Goal: Task Accomplishment & Management: Complete application form

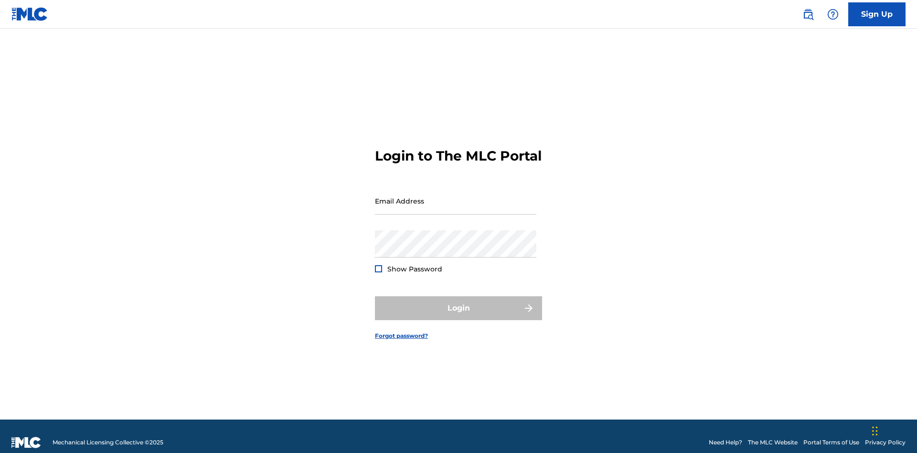
scroll to position [12, 0]
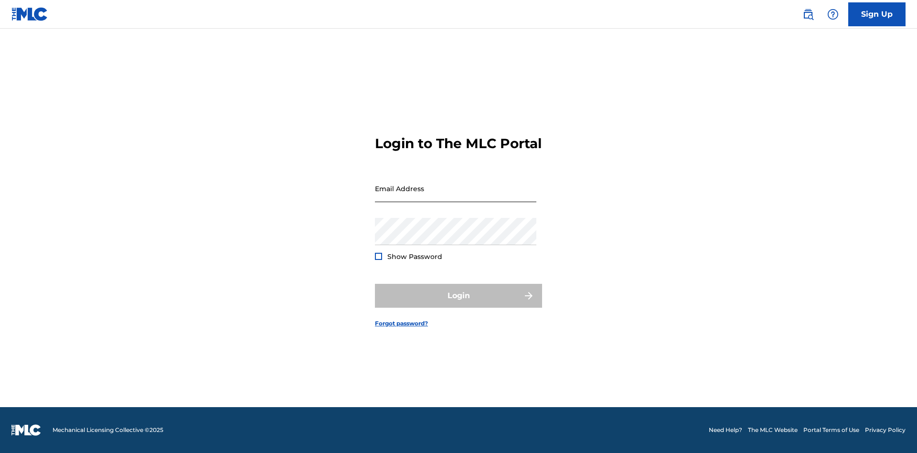
click at [456, 196] on input "Email Address" at bounding box center [456, 188] width 162 height 27
type input "[EMAIL_ADDRESS][DOMAIN_NAME]"
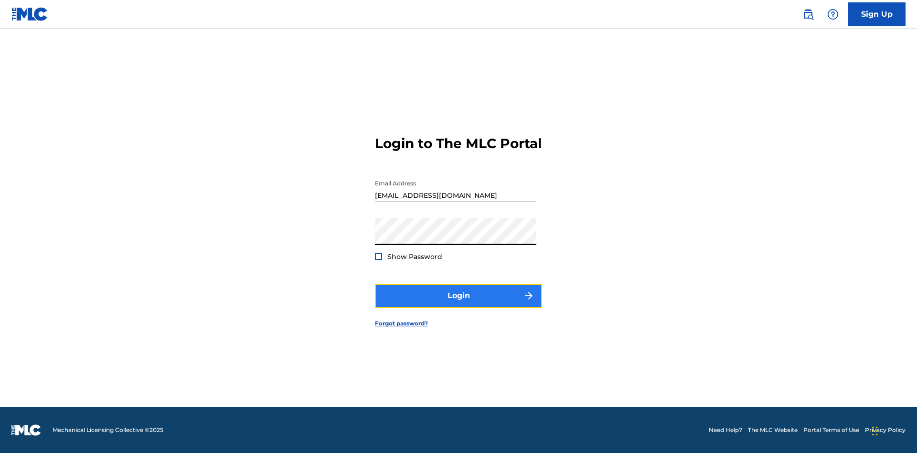
click at [459, 304] on button "Login" at bounding box center [458, 296] width 167 height 24
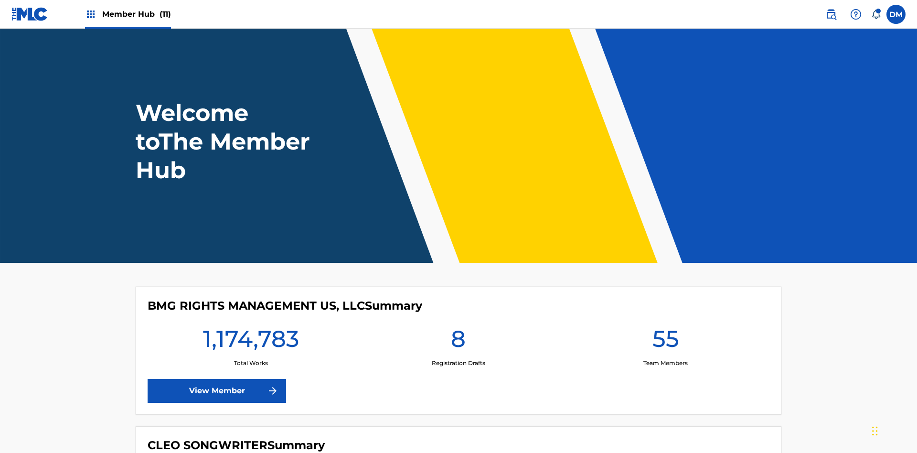
click at [136, 14] on span "Member Hub (11)" at bounding box center [136, 14] width 69 height 11
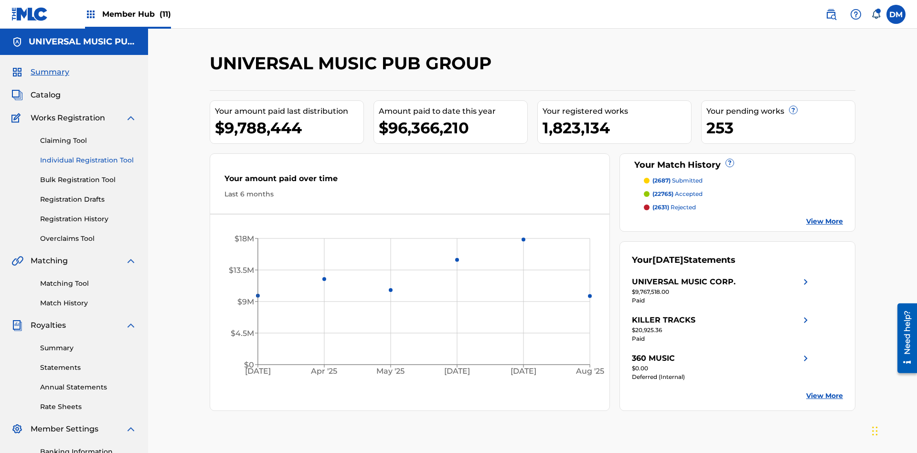
click at [88, 155] on link "Individual Registration Tool" at bounding box center [88, 160] width 97 height 10
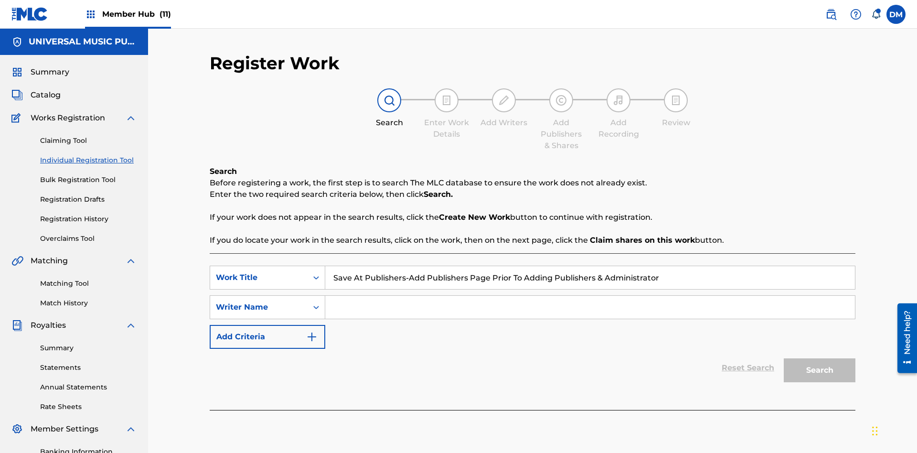
type input "Save At Publishers-Add Publishers Page Prior To Adding Publishers & Administrat…"
click at [590, 296] on input "Search Form" at bounding box center [590, 307] width 530 height 23
click at [820, 358] on button "Search" at bounding box center [820, 370] width 72 height 24
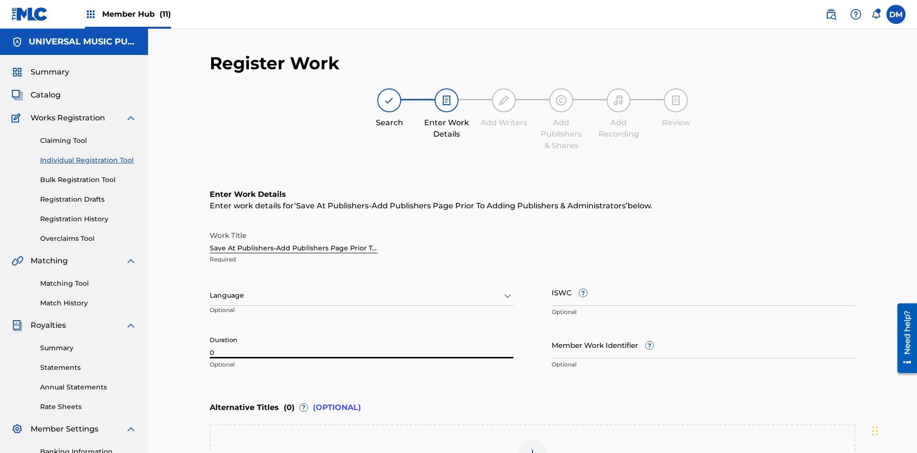
click at [362, 331] on input "0" at bounding box center [362, 344] width 304 height 27
type input "00:00"
click at [508, 290] on icon at bounding box center [507, 295] width 11 height 11
click at [704, 331] on input "Member Work Identifier ?" at bounding box center [704, 344] width 304 height 27
type input "[PHONE_NUMBER]"
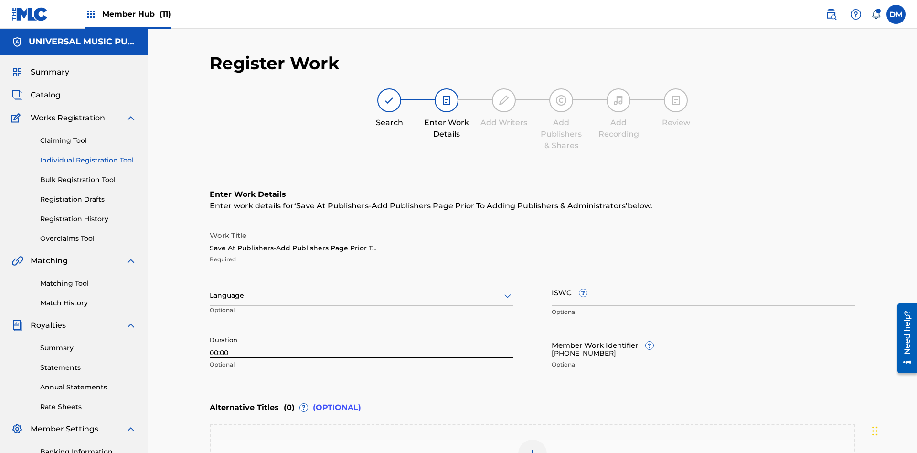
click at [704, 279] on input "ISWC ?" at bounding box center [704, 292] width 304 height 27
type input "T-123.456.789-4"
click at [533, 448] on img at bounding box center [532, 453] width 11 height 11
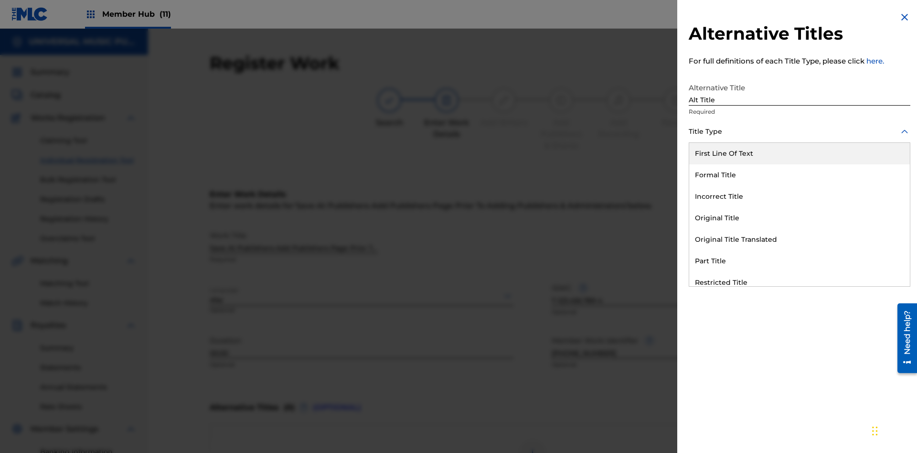
click at [800, 218] on div "Original Title" at bounding box center [800, 218] width 221 height 22
click at [800, 174] on div at bounding box center [800, 175] width 222 height 12
click at [882, 230] on button "Add Title" at bounding box center [881, 231] width 57 height 24
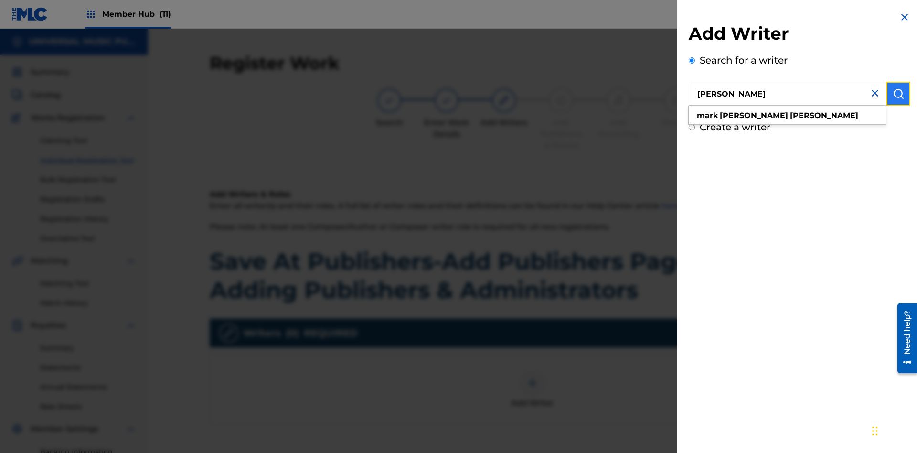
click at [899, 94] on img "submit" at bounding box center [898, 93] width 11 height 11
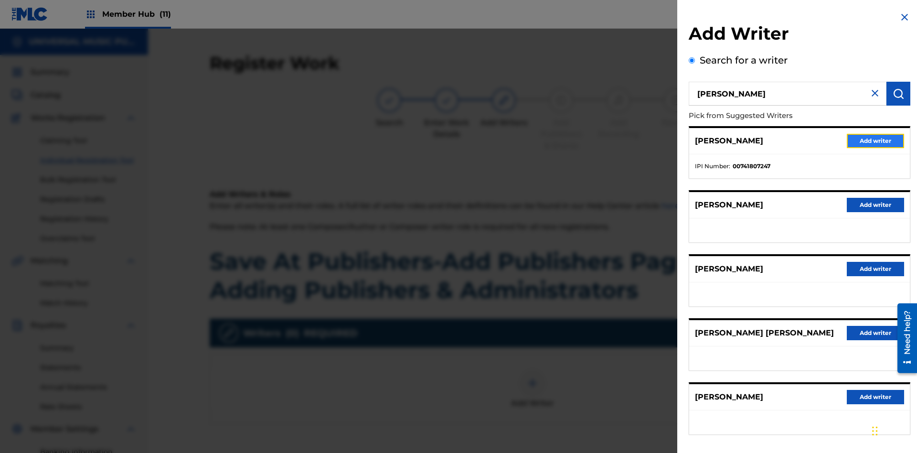
click at [876, 140] on button "Add writer" at bounding box center [875, 141] width 57 height 14
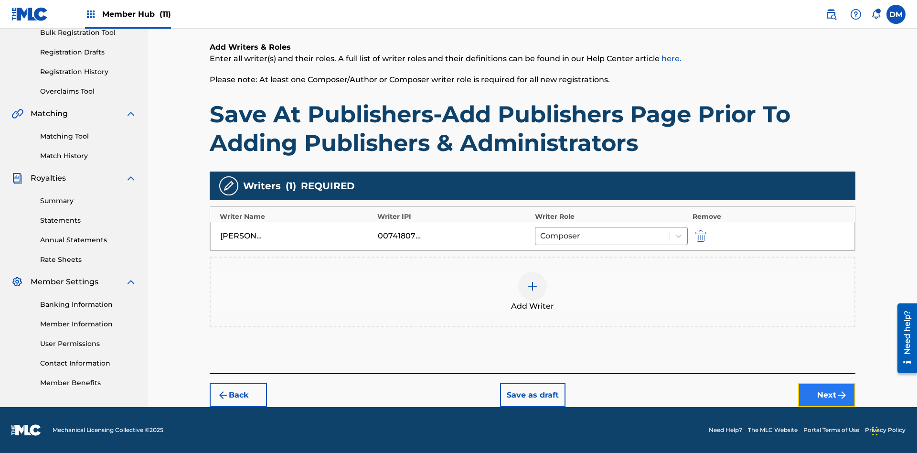
click at [827, 395] on button "Next" at bounding box center [826, 395] width 57 height 24
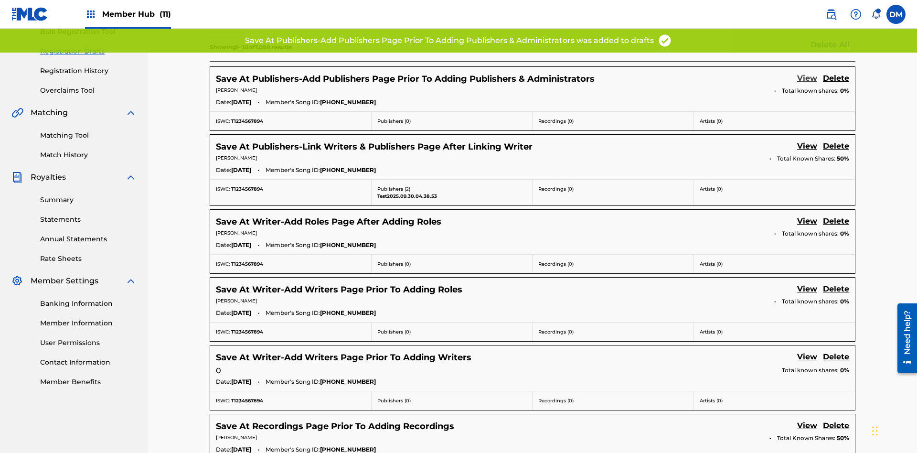
click at [808, 73] on link "View" at bounding box center [808, 79] width 20 height 13
